Goal: Transaction & Acquisition: Obtain resource

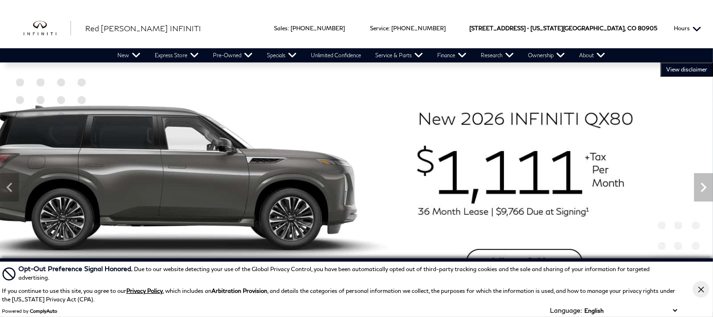
click at [696, 29] on button "Hours" at bounding box center [687, 28] width 37 height 40
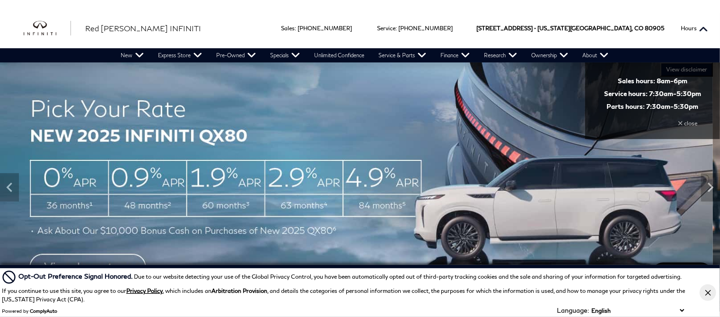
click at [705, 29] on button "Hours" at bounding box center [694, 28] width 37 height 40
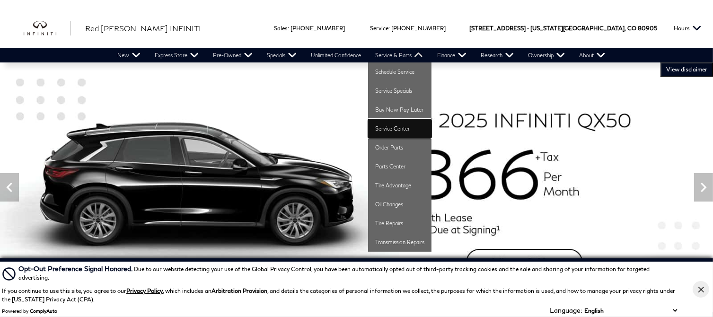
click at [403, 131] on link "Service Center" at bounding box center [399, 128] width 63 height 19
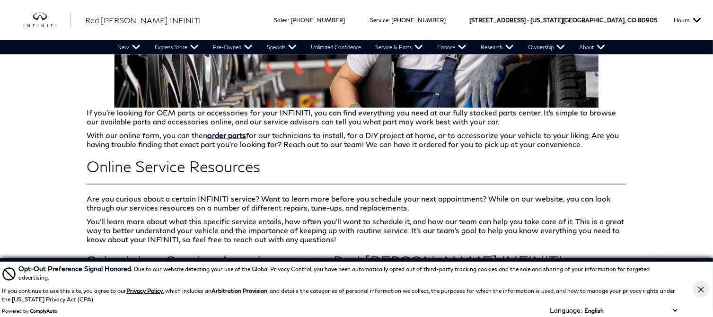
scroll to position [1419, 0]
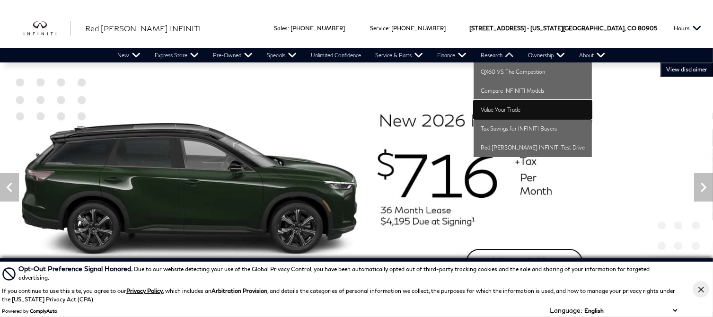
click at [502, 108] on link "Value Your Trade" at bounding box center [533, 109] width 118 height 19
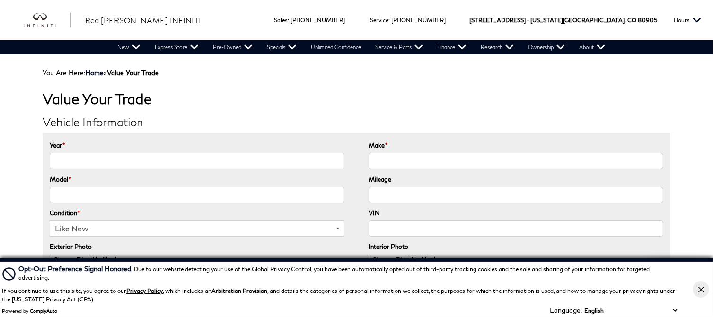
click at [102, 154] on input "Year *" at bounding box center [197, 161] width 294 height 16
type input "2005"
type input "R"
type input "Toyota"
type input "Prius"
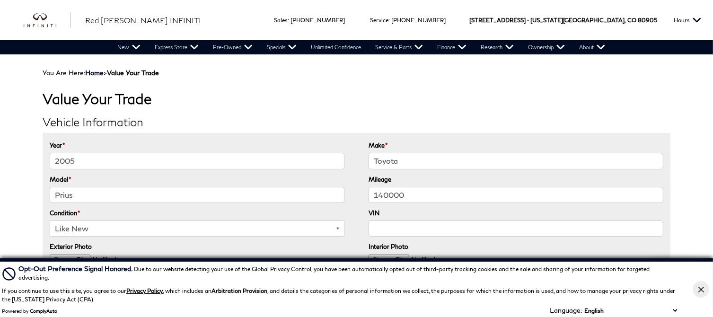
type input "140000"
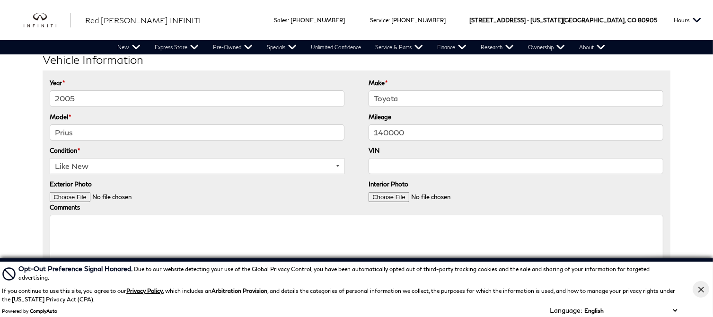
scroll to position [95, 0]
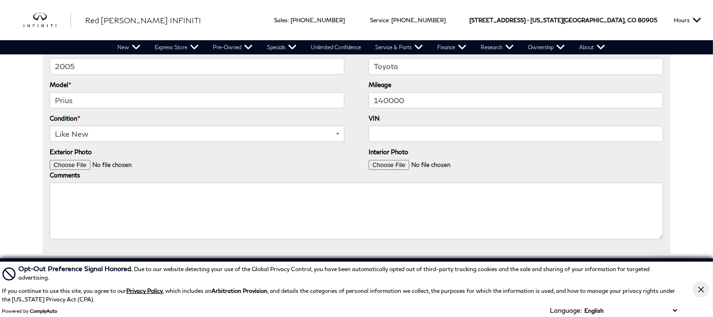
click at [336, 130] on select "Like New Great Good Fair Poor" at bounding box center [197, 134] width 294 height 16
select select "Fair"
click at [50, 126] on select "Like New Great Good Fair Poor" at bounding box center [197, 134] width 294 height 16
